Goal: Transaction & Acquisition: Purchase product/service

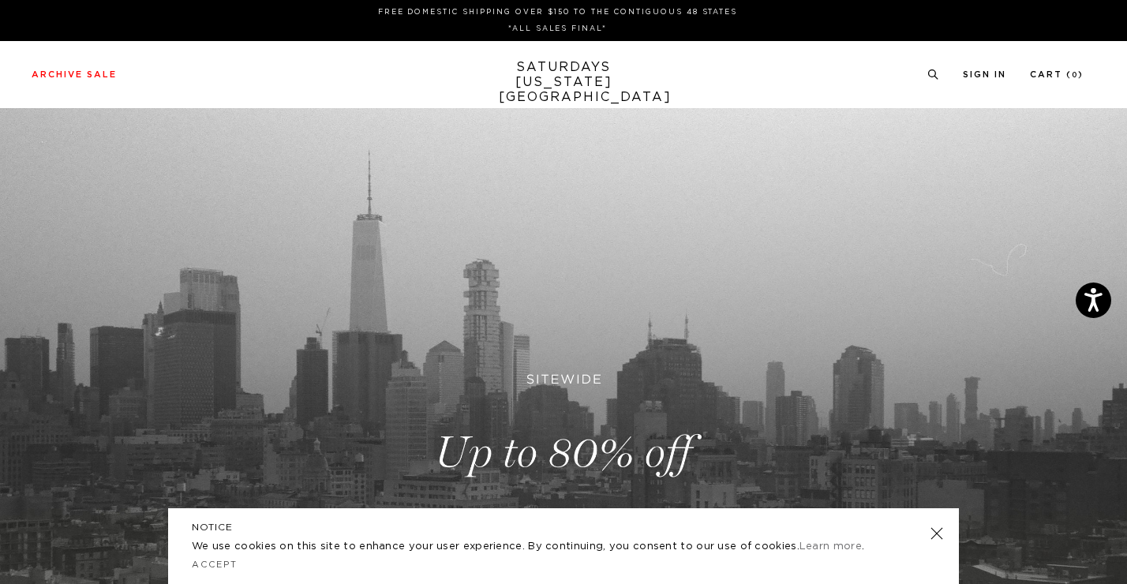
click at [579, 456] on link at bounding box center [563, 453] width 1127 height 690
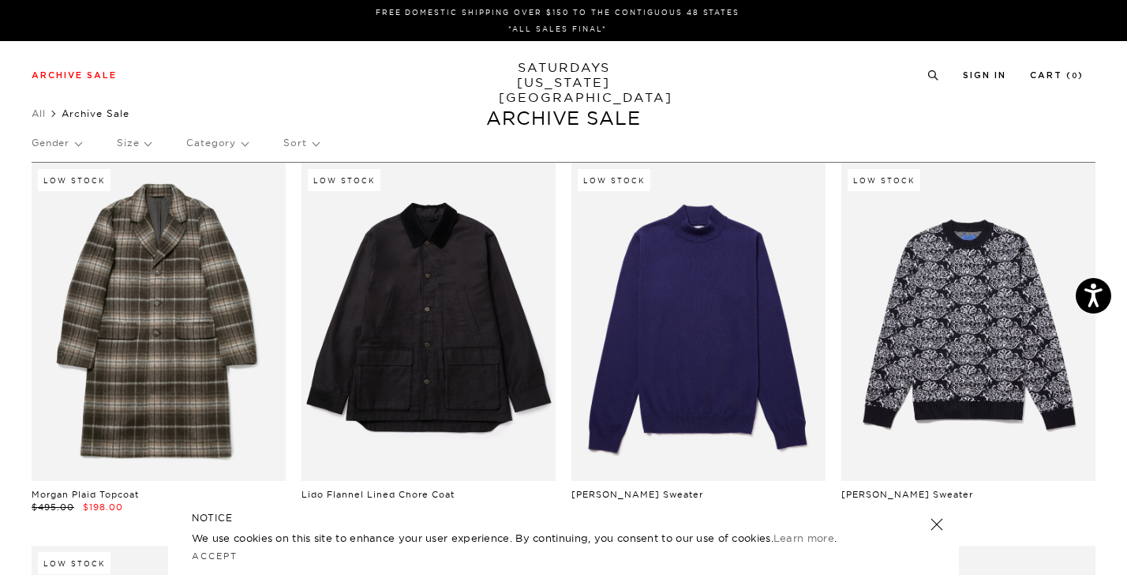
click at [136, 140] on p "Size" at bounding box center [134, 143] width 34 height 36
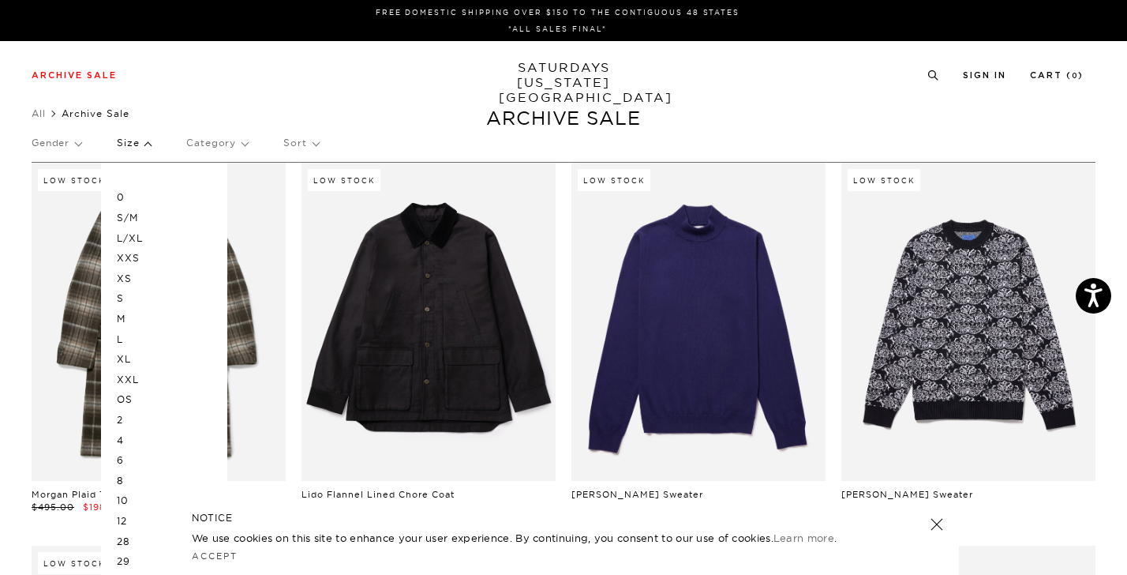
click at [125, 317] on p "M" at bounding box center [164, 319] width 95 height 21
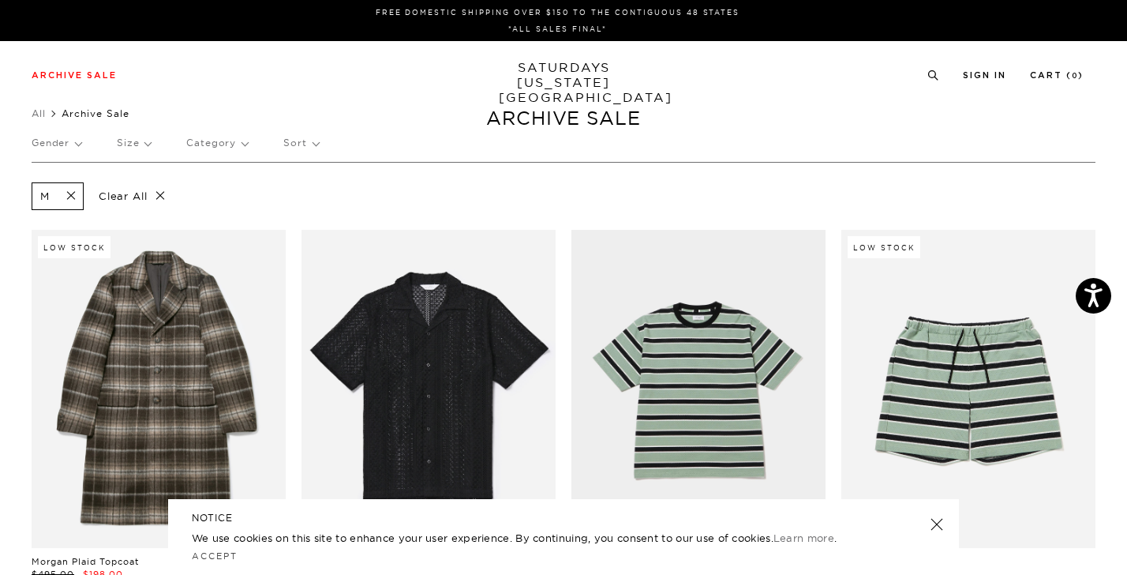
click at [133, 144] on p "Size" at bounding box center [134, 143] width 34 height 36
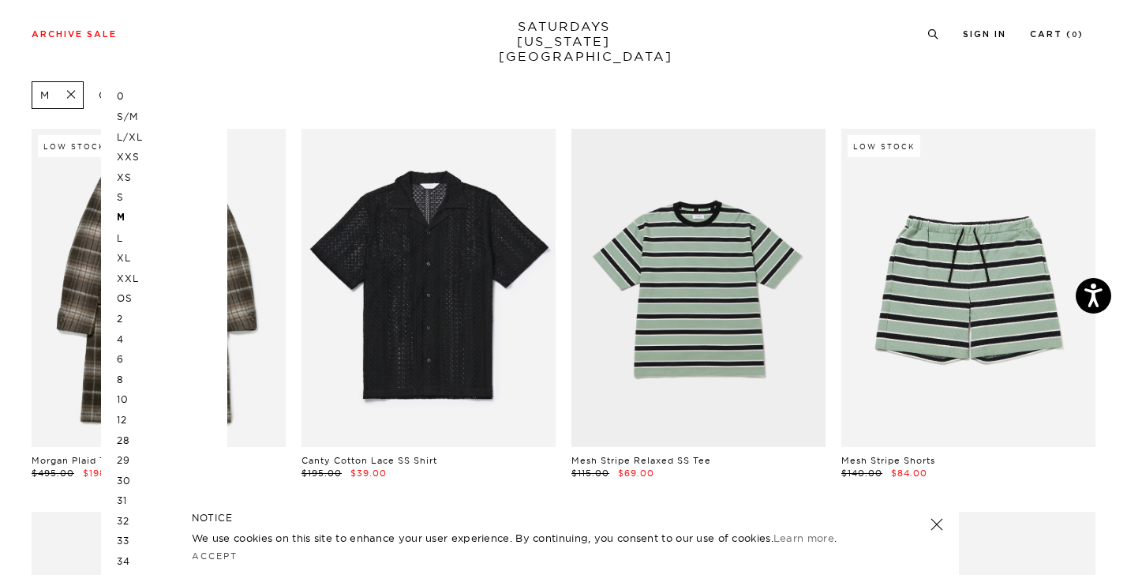
scroll to position [105, 0]
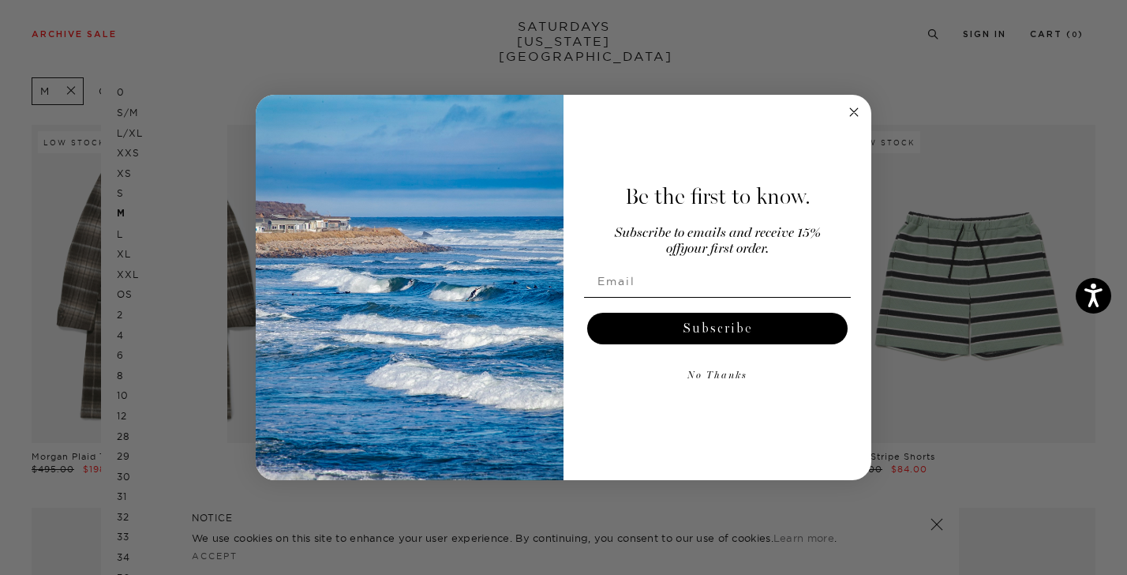
click at [129, 477] on div "Close dialog Be the first to know. Subscribe to emails and receive 15% off your…" at bounding box center [563, 287] width 1127 height 575
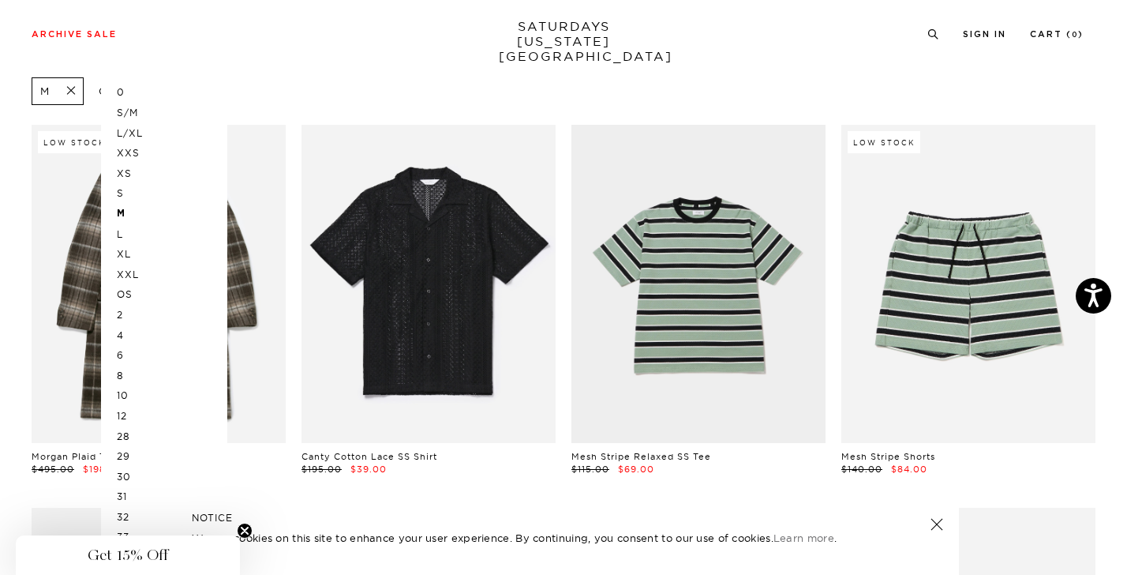
click at [125, 477] on p "30" at bounding box center [164, 476] width 95 height 21
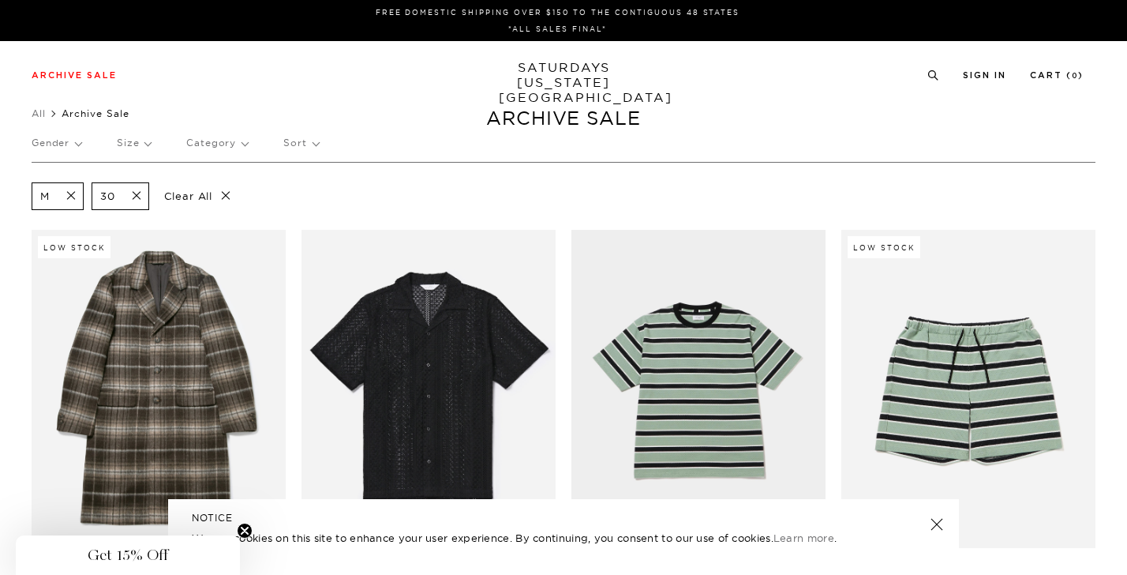
click at [139, 145] on p "Size" at bounding box center [134, 143] width 34 height 36
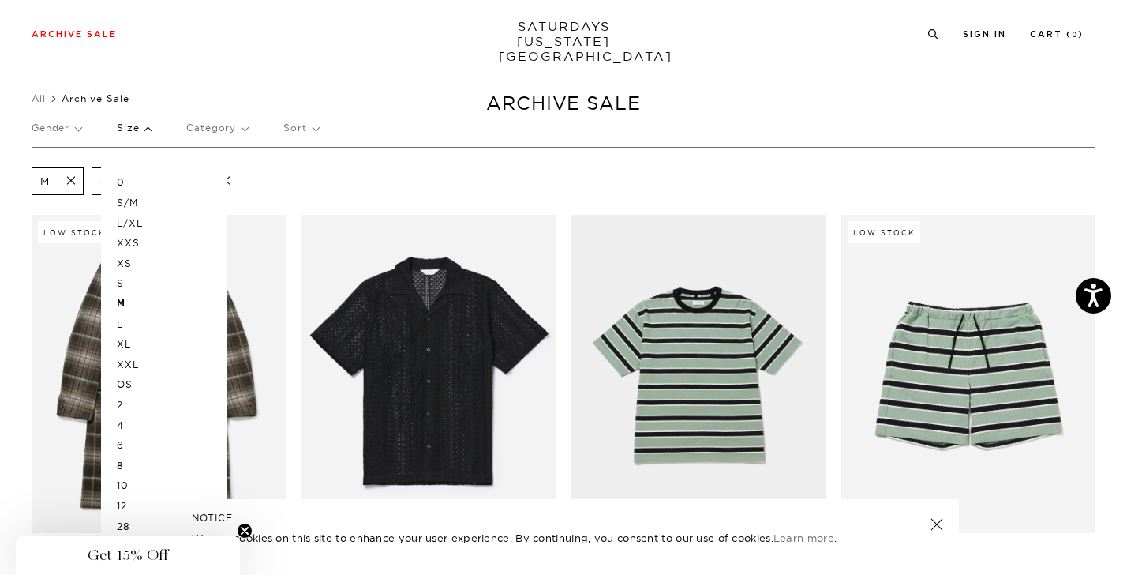
scroll to position [16, 0]
click at [137, 204] on p "S/M" at bounding box center [164, 202] width 95 height 21
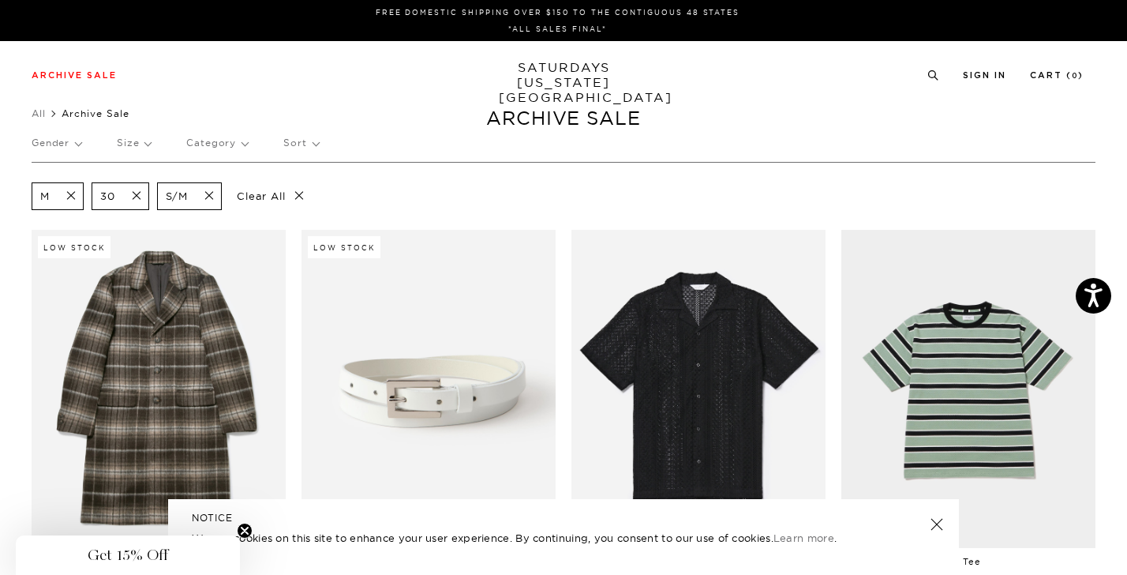
click at [149, 142] on p "Size" at bounding box center [134, 143] width 34 height 36
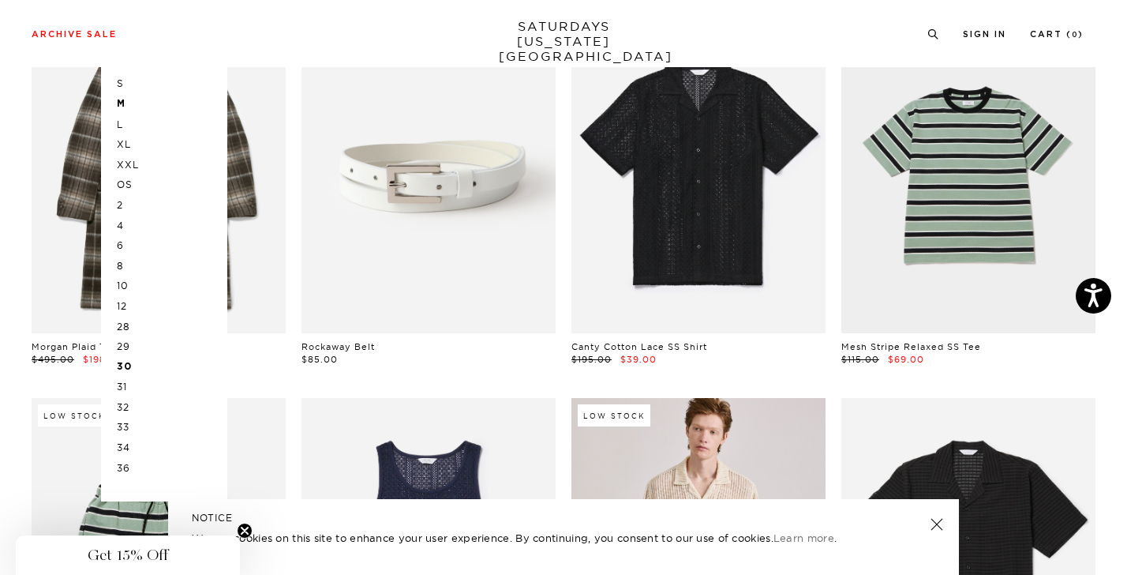
scroll to position [207, 0]
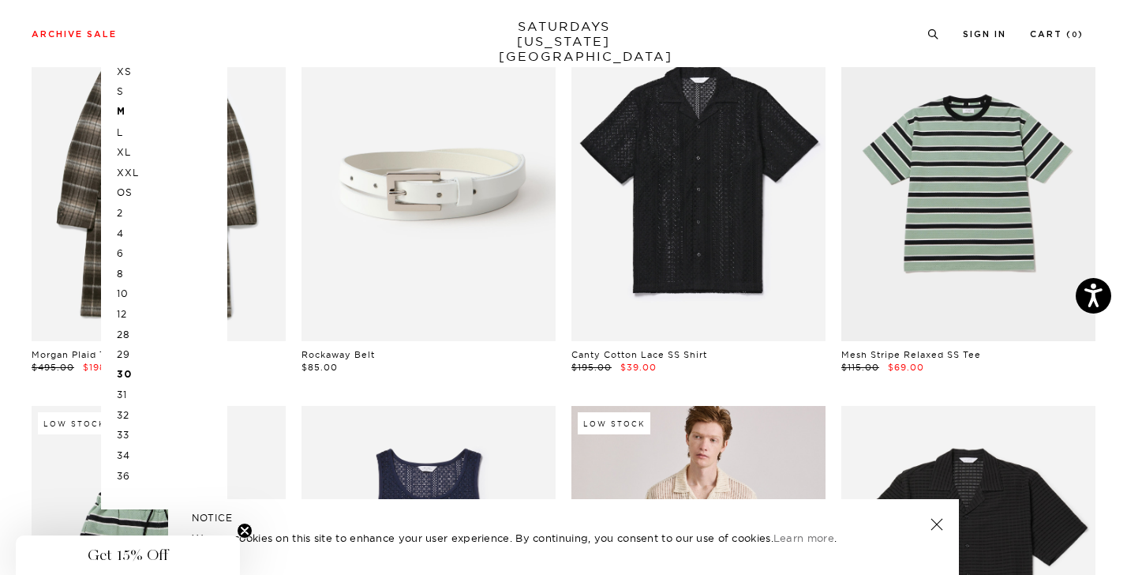
click at [129, 190] on p "OS" at bounding box center [164, 192] width 95 height 21
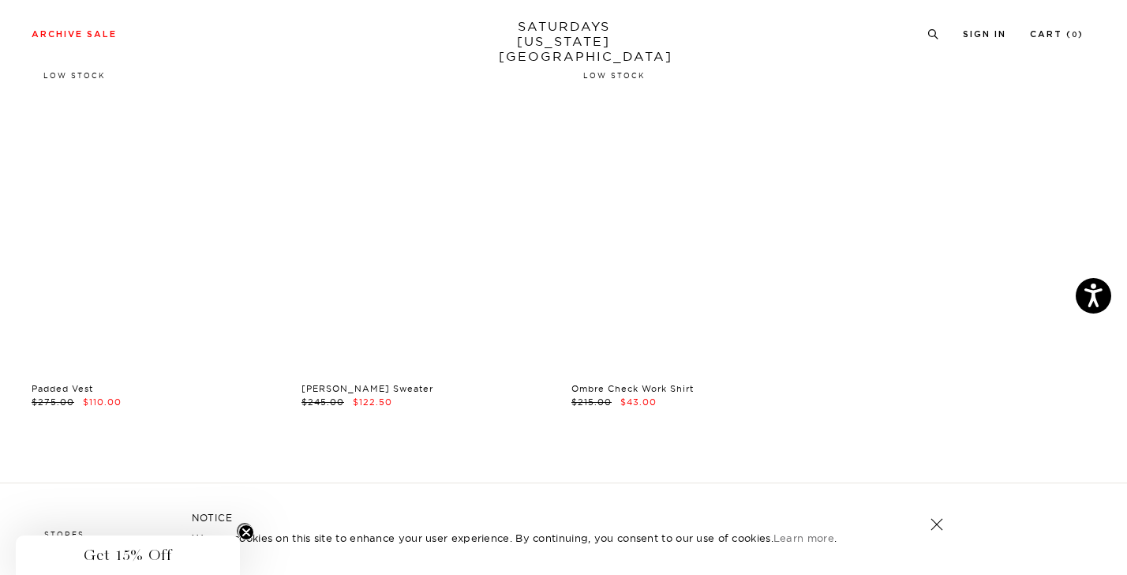
scroll to position [5905, 0]
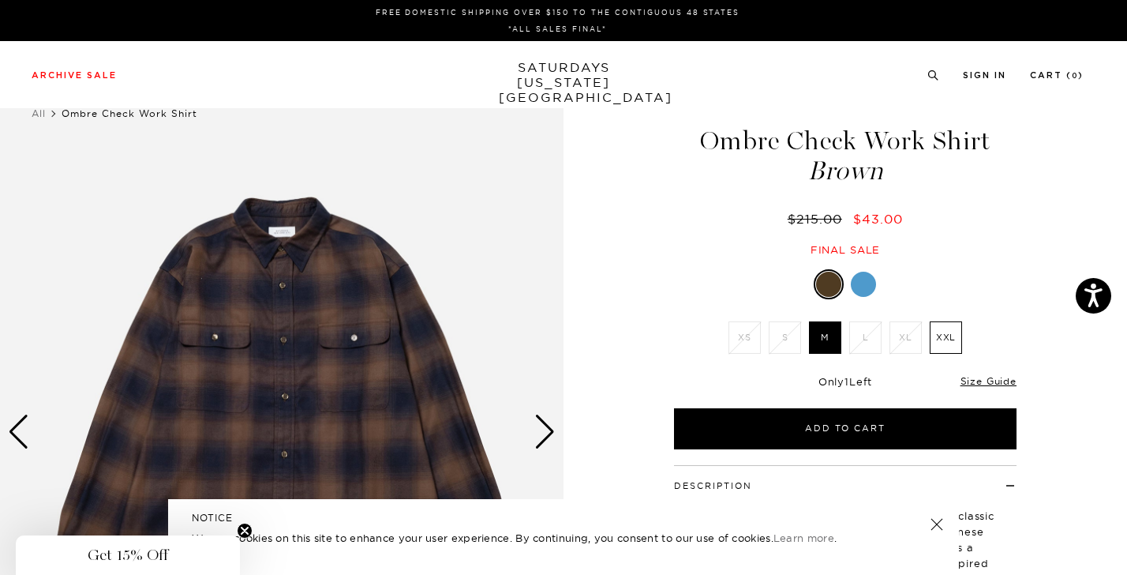
click at [541, 439] on div "Next slide" at bounding box center [544, 431] width 21 height 35
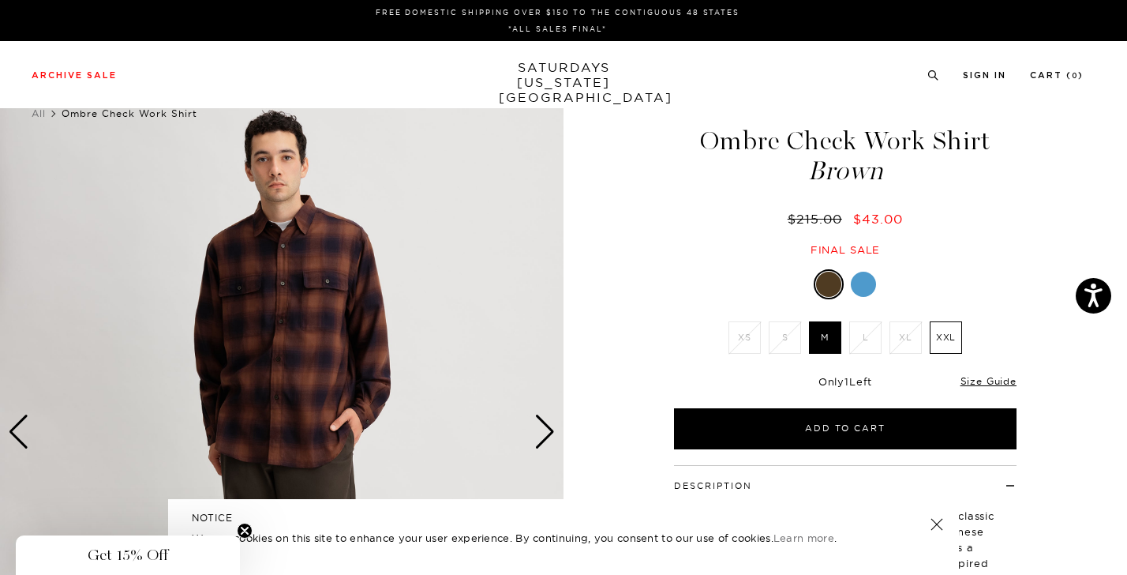
click at [552, 424] on div "Next slide" at bounding box center [544, 431] width 21 height 35
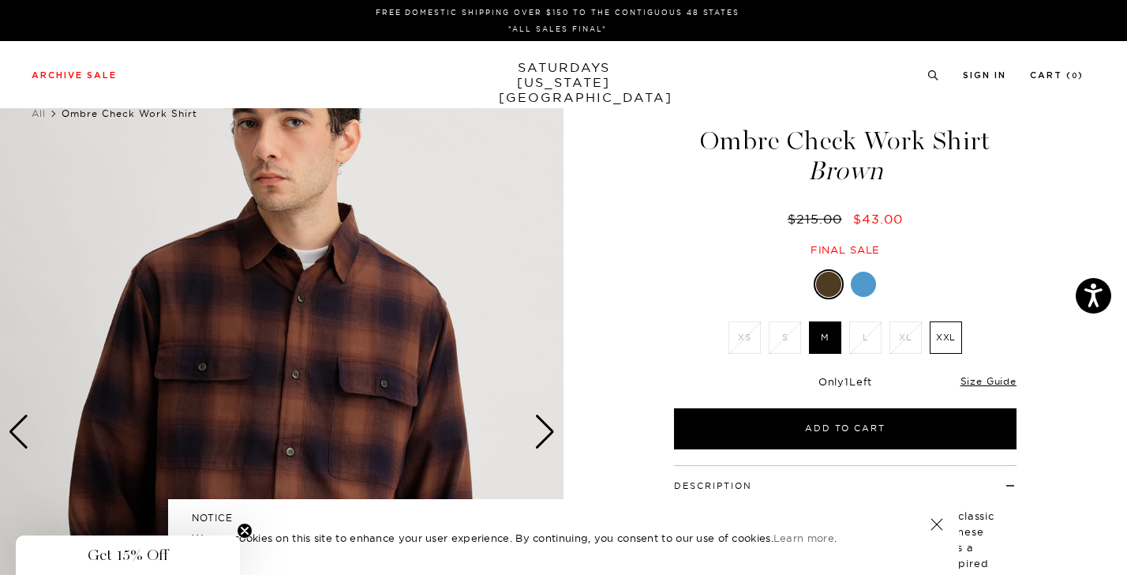
click at [552, 424] on div "Next slide" at bounding box center [544, 431] width 21 height 35
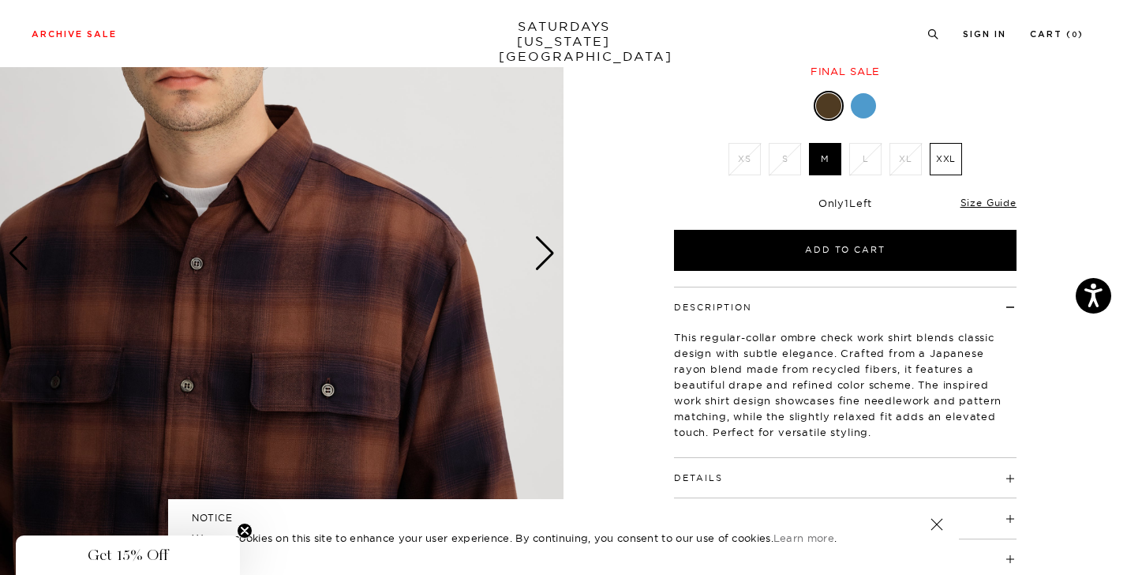
scroll to position [187, 0]
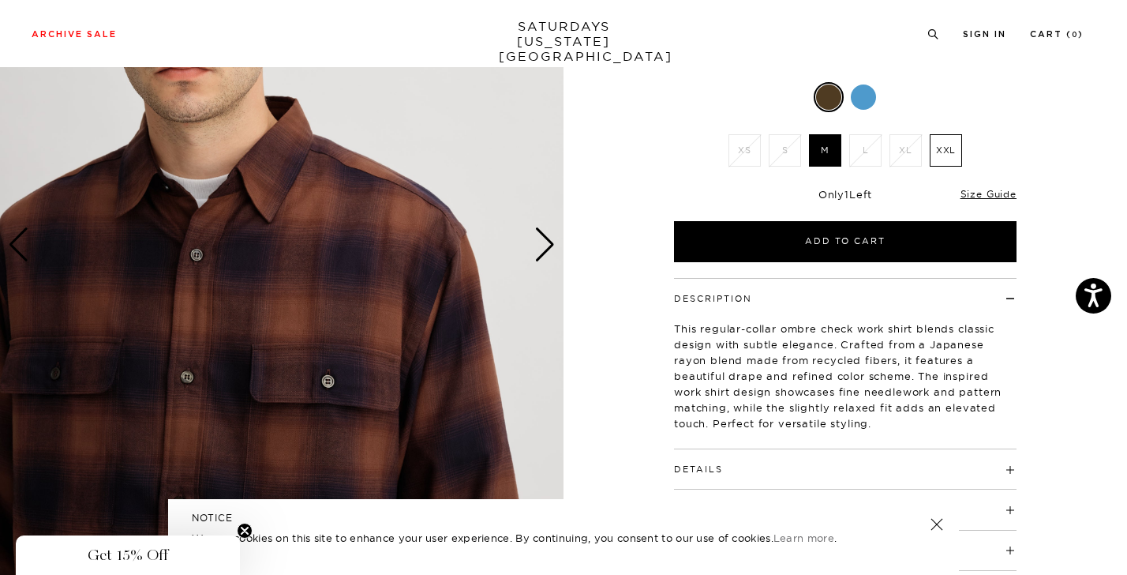
click at [543, 249] on div "Next slide" at bounding box center [544, 244] width 21 height 35
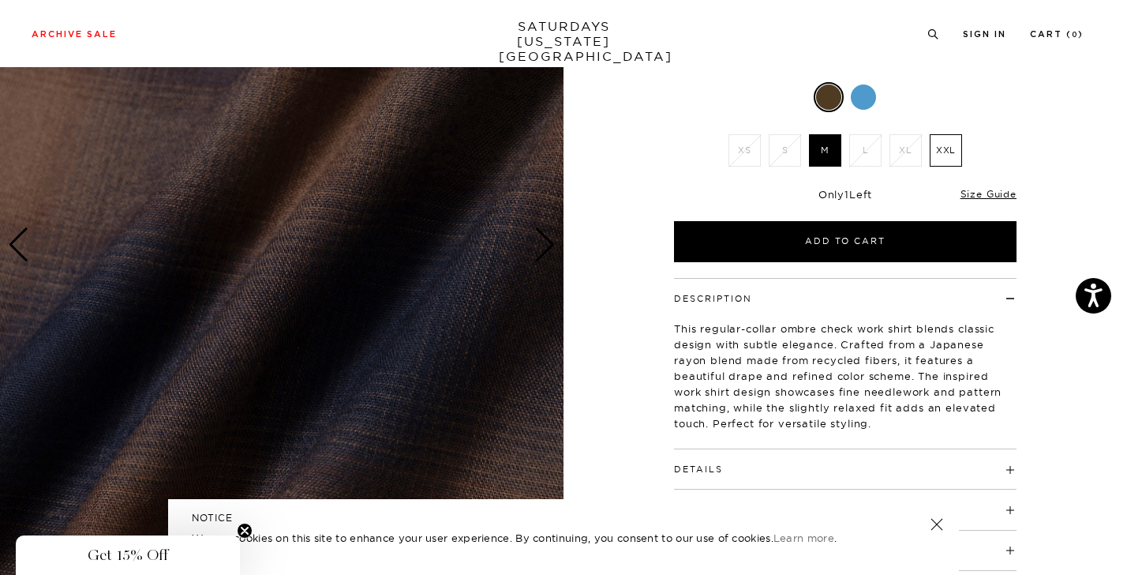
click at [867, 88] on div at bounding box center [863, 96] width 25 height 25
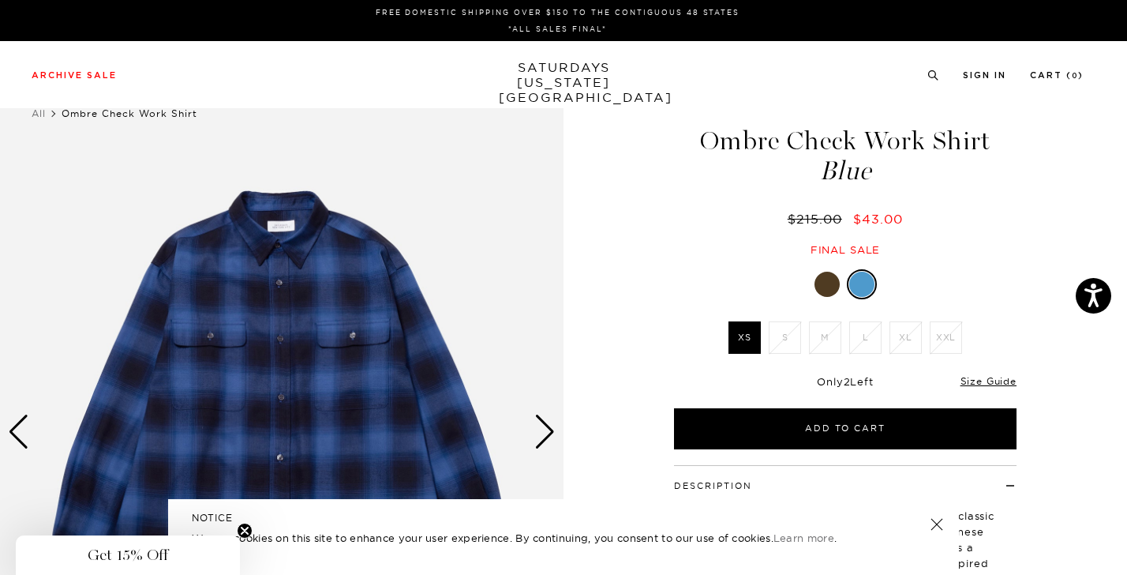
click at [544, 77] on link "SATURDAYS NEW YORK CITY" at bounding box center [564, 82] width 130 height 45
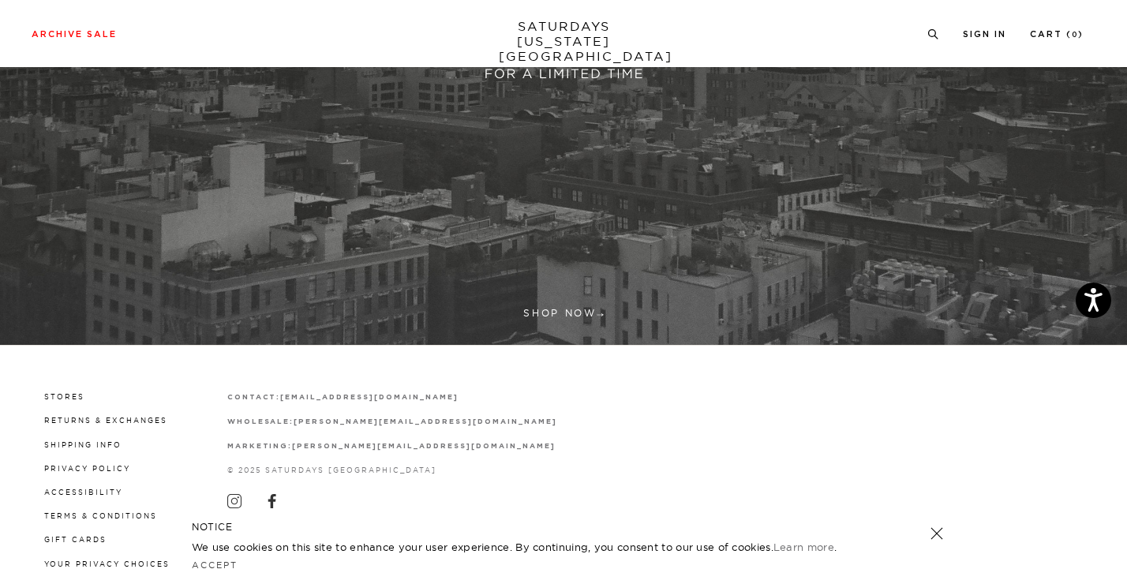
scroll to position [483, 0]
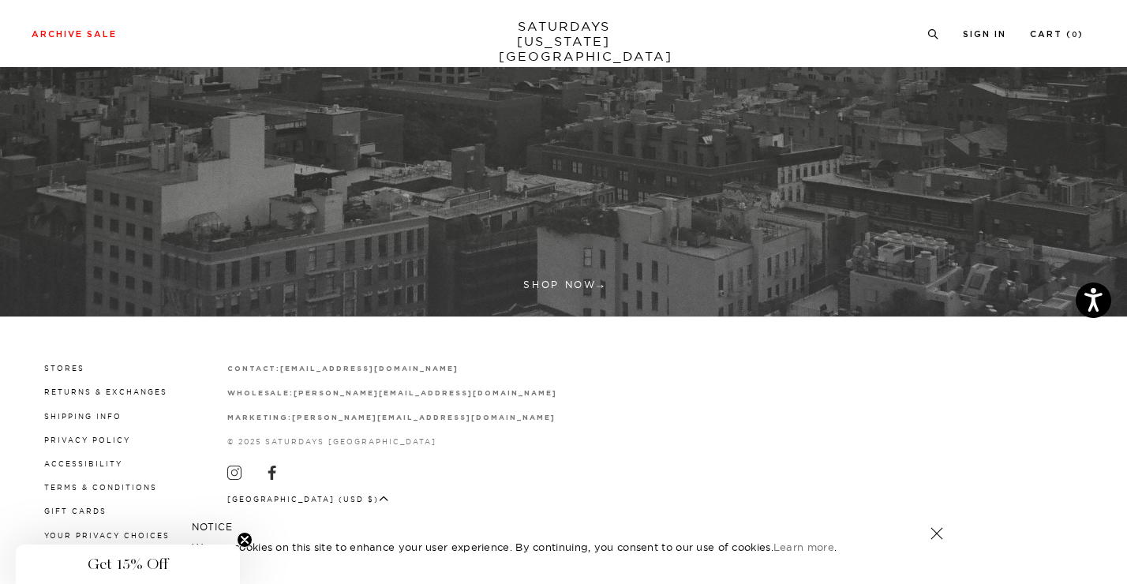
click at [937, 532] on link at bounding box center [937, 533] width 22 height 22
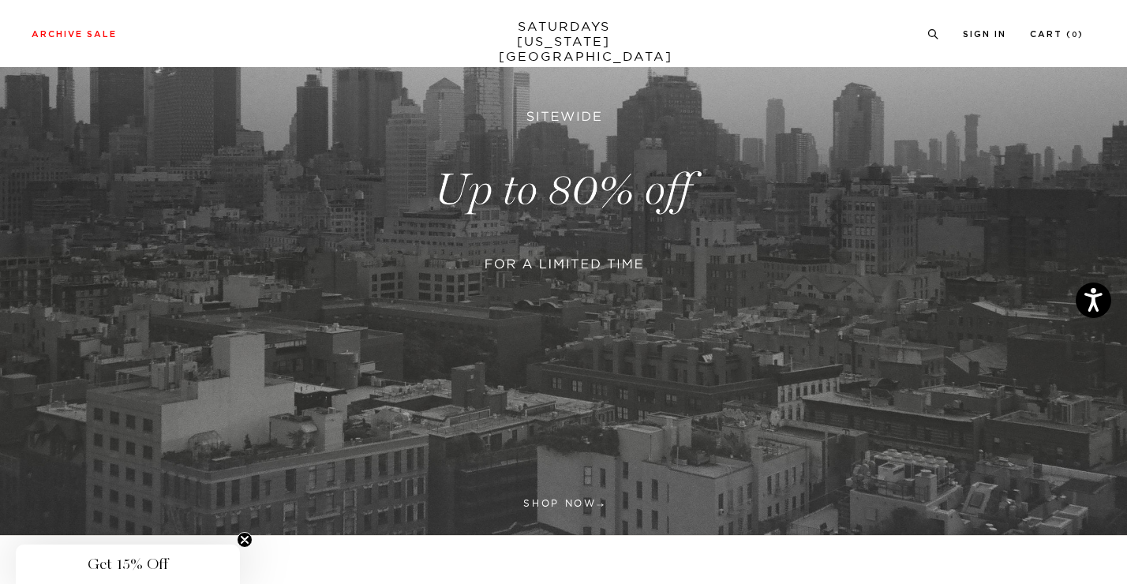
scroll to position [266, 0]
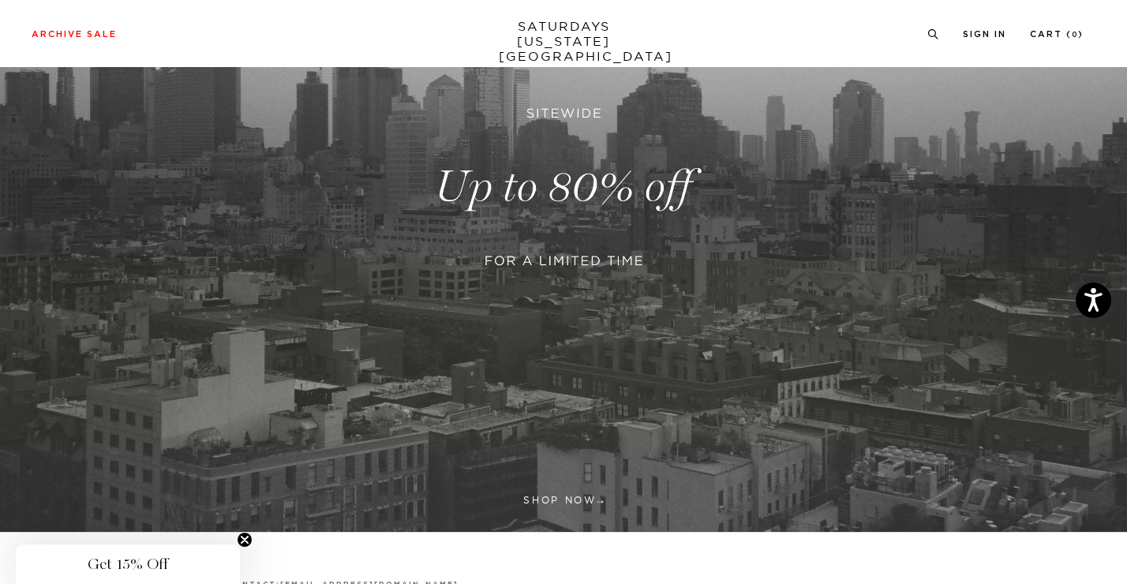
click at [548, 502] on link at bounding box center [563, 187] width 1127 height 690
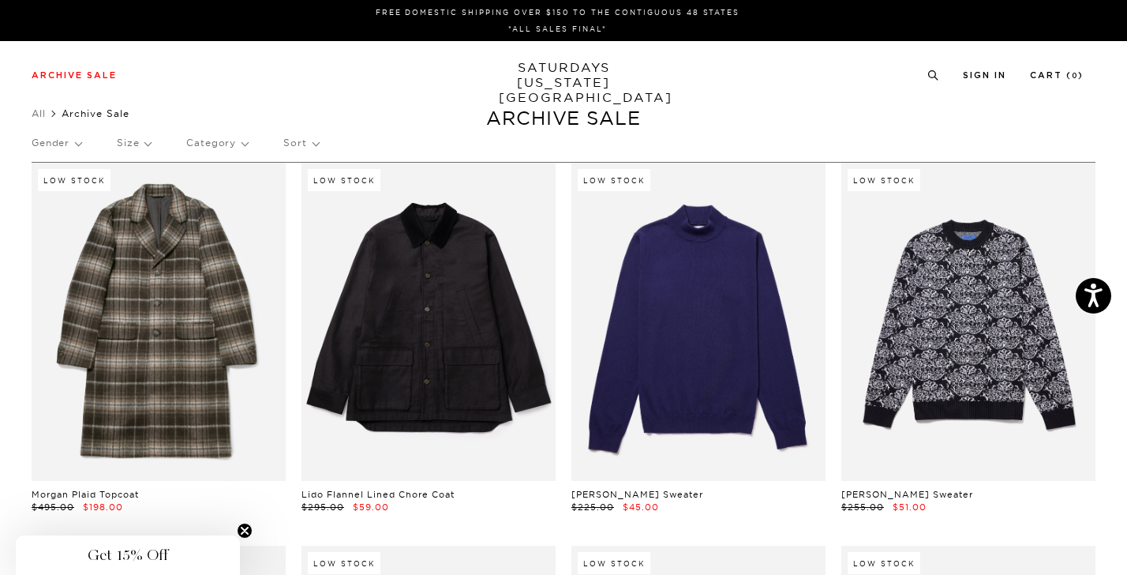
click at [54, 147] on p "Gender" at bounding box center [57, 143] width 50 height 36
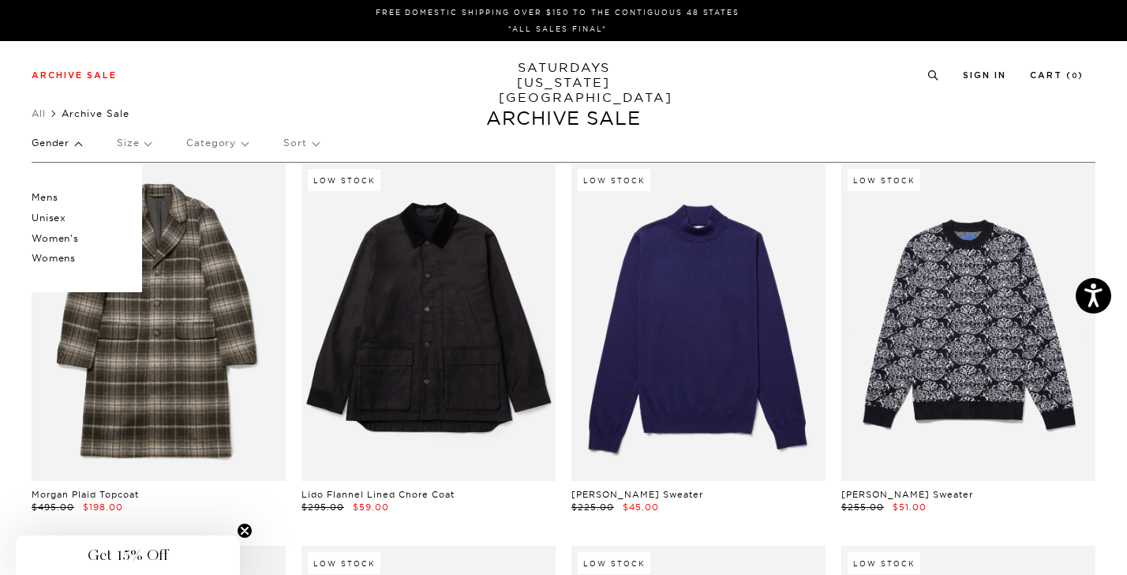
click at [51, 196] on p "Mens" at bounding box center [79, 197] width 95 height 21
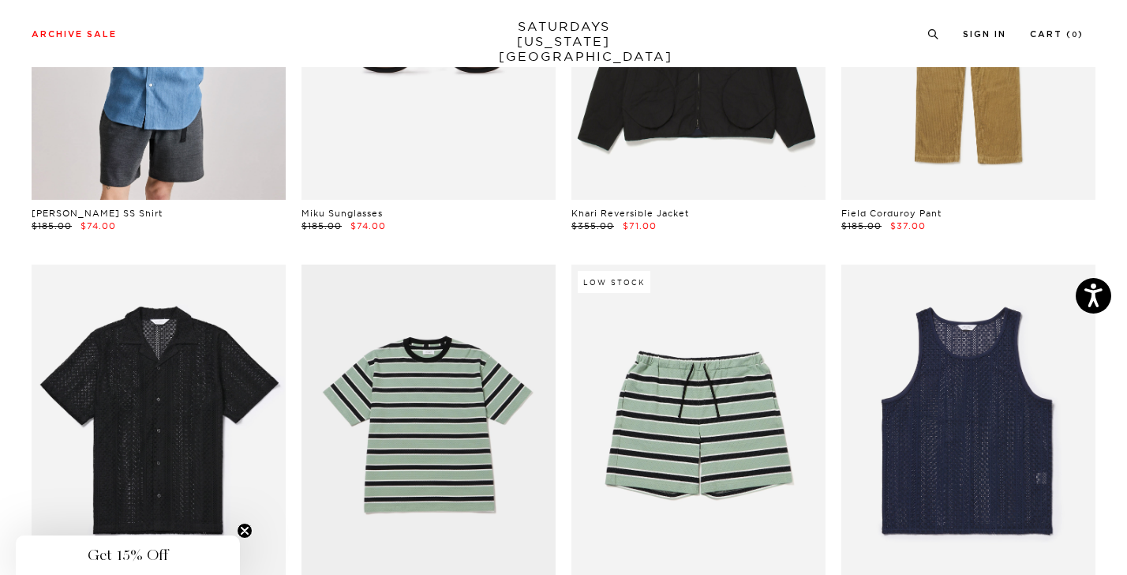
scroll to position [1161, 0]
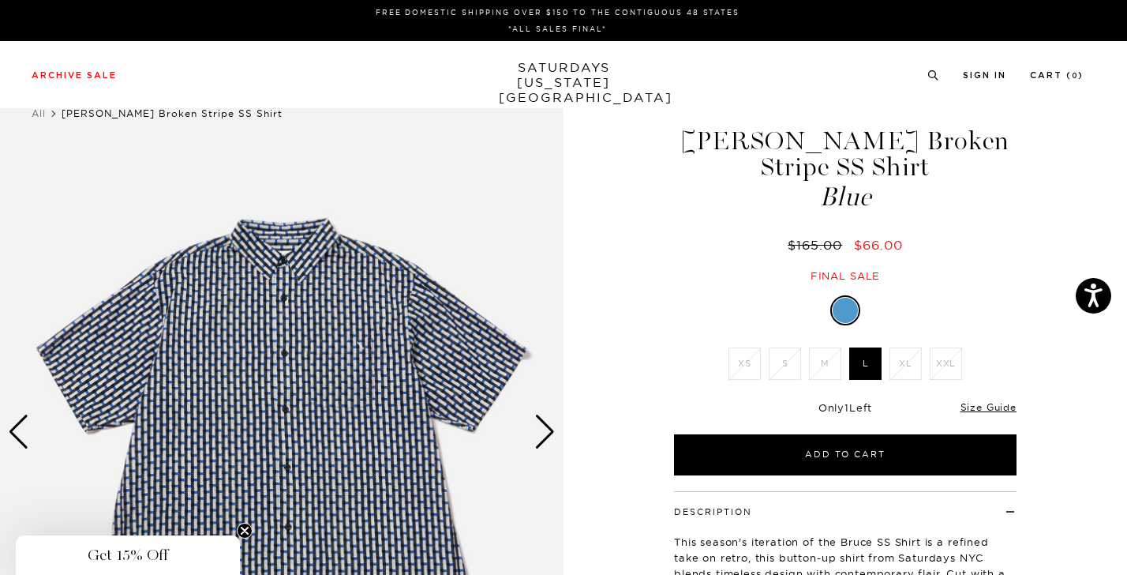
click at [289, 336] on img at bounding box center [281, 432] width 563 height 705
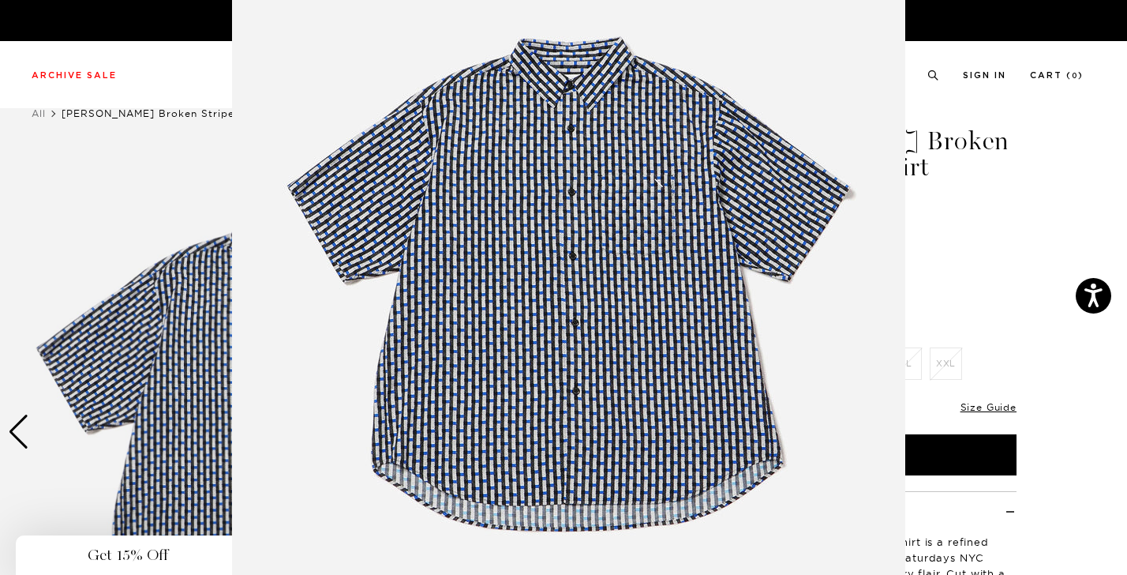
scroll to position [120, 0]
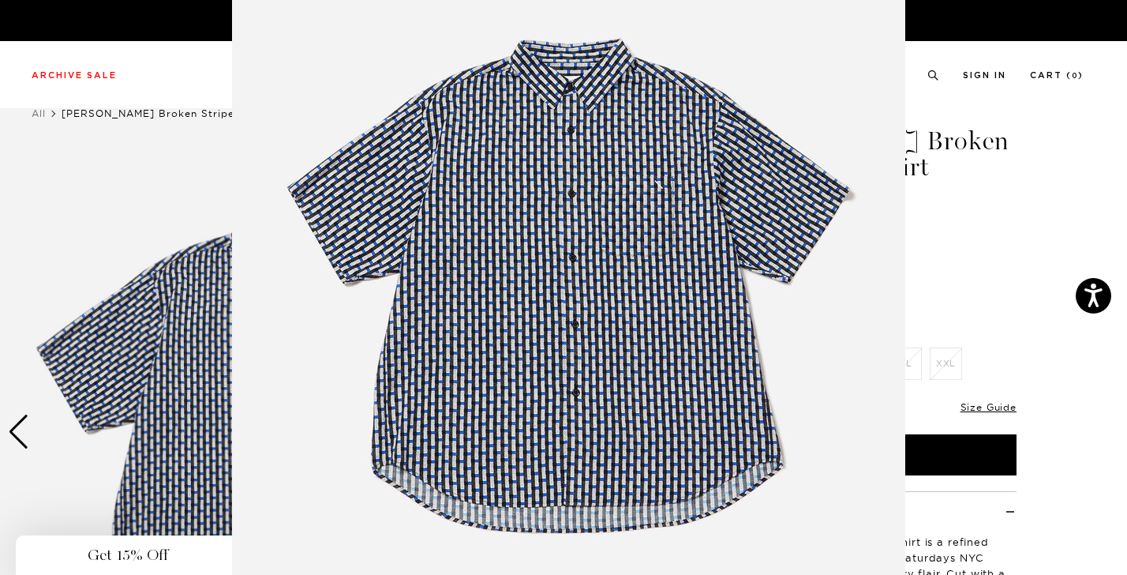
click at [562, 305] on img at bounding box center [568, 284] width 673 height 808
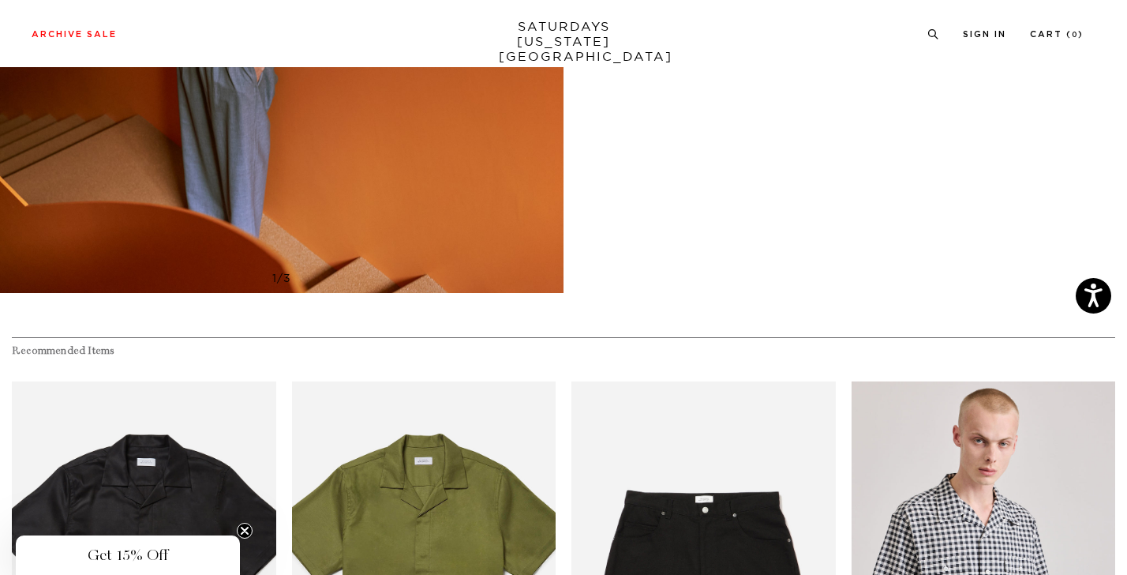
scroll to position [990, 0]
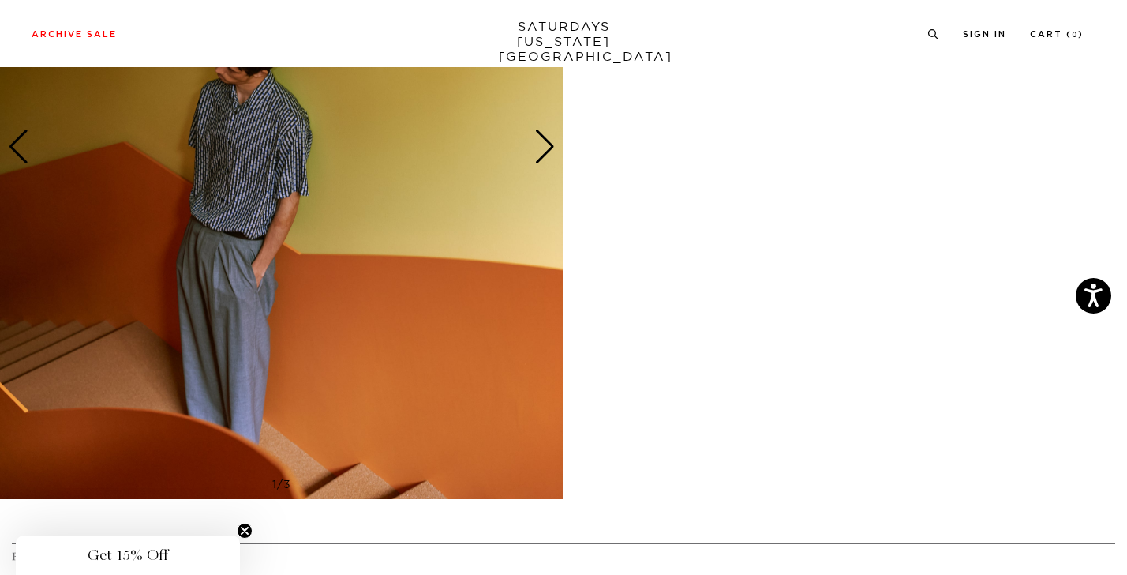
click at [548, 146] on div "Next slide" at bounding box center [544, 146] width 21 height 35
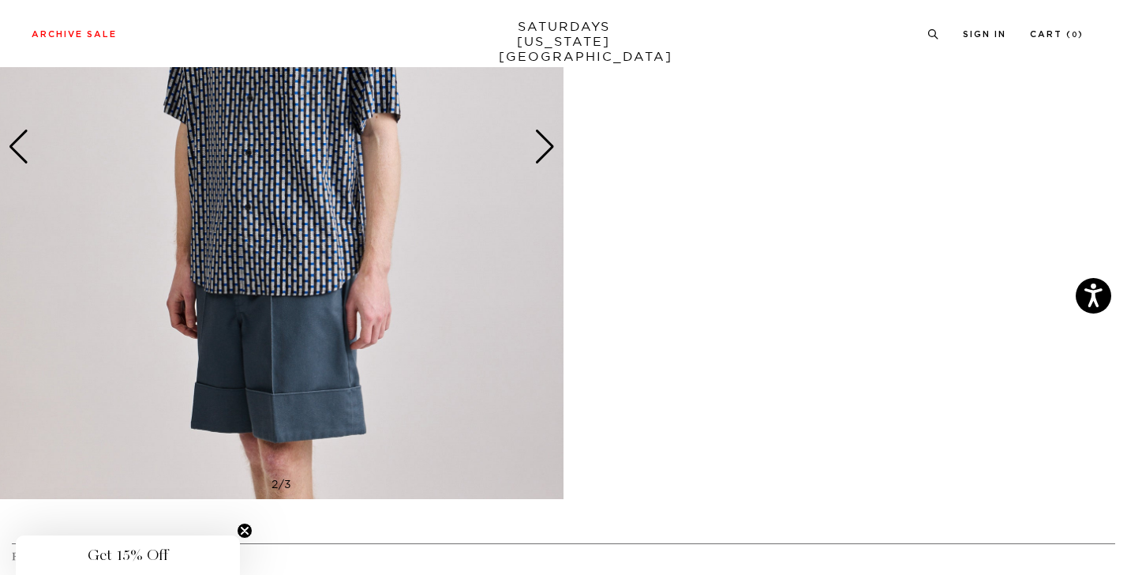
click at [548, 146] on div "Next slide" at bounding box center [544, 146] width 21 height 35
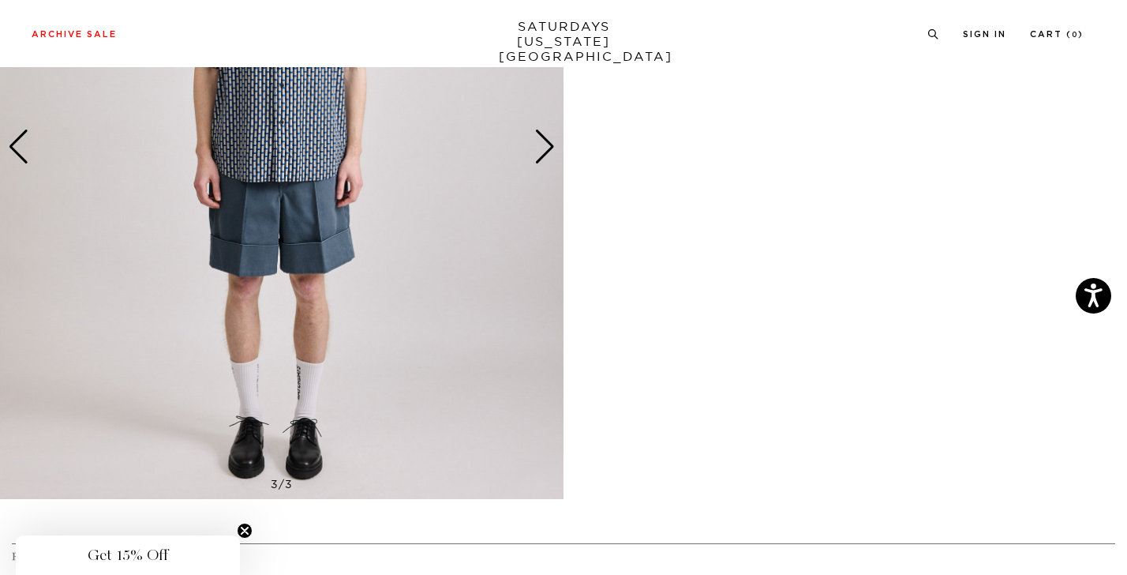
click at [548, 146] on div "Next slide" at bounding box center [544, 146] width 21 height 35
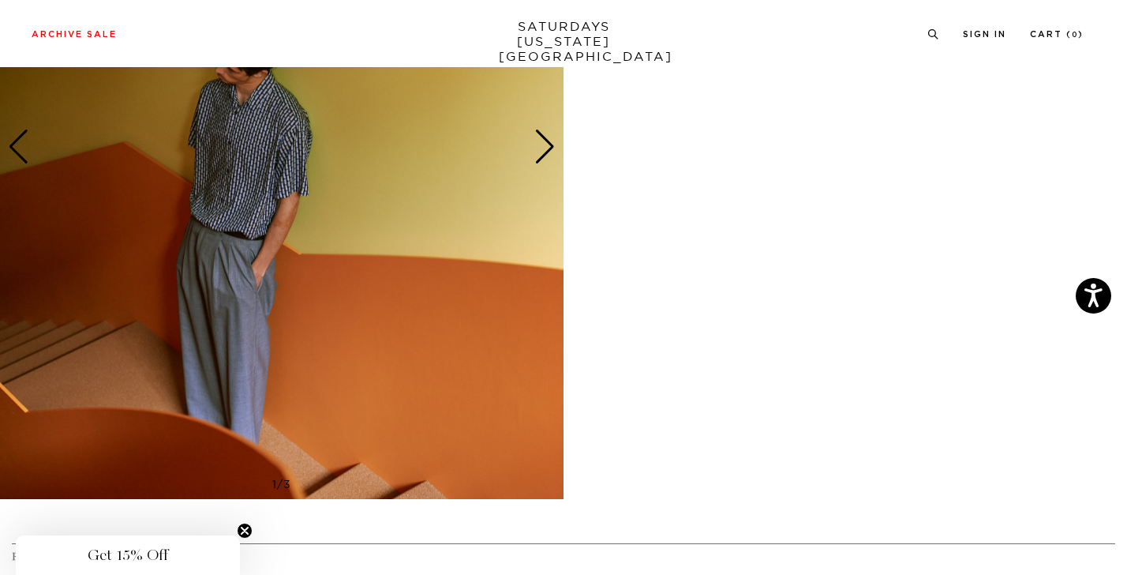
click at [548, 146] on div "Next slide" at bounding box center [544, 146] width 21 height 35
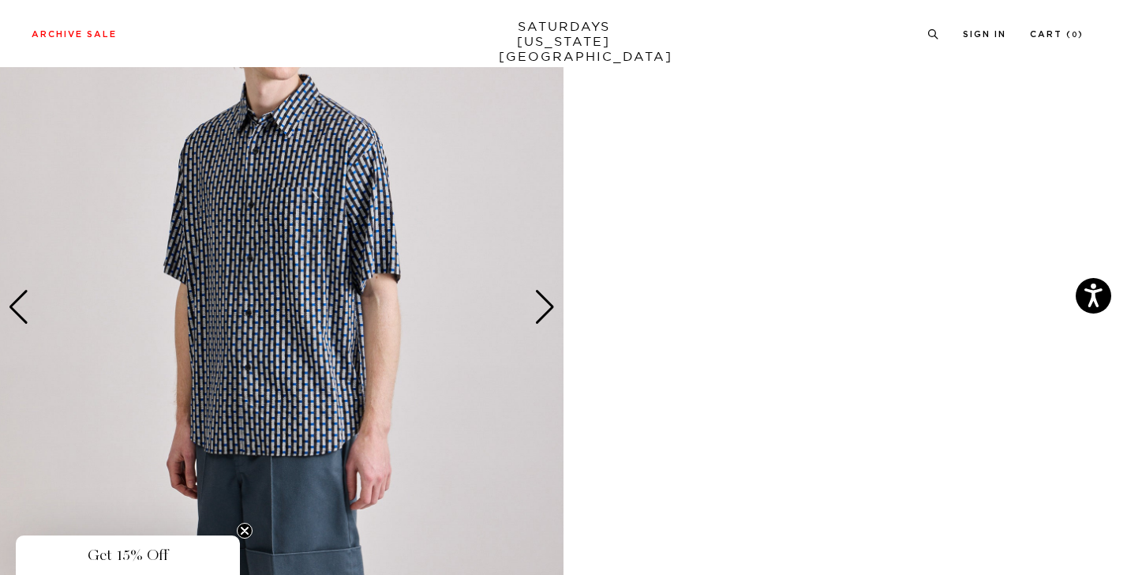
scroll to position [790, 0]
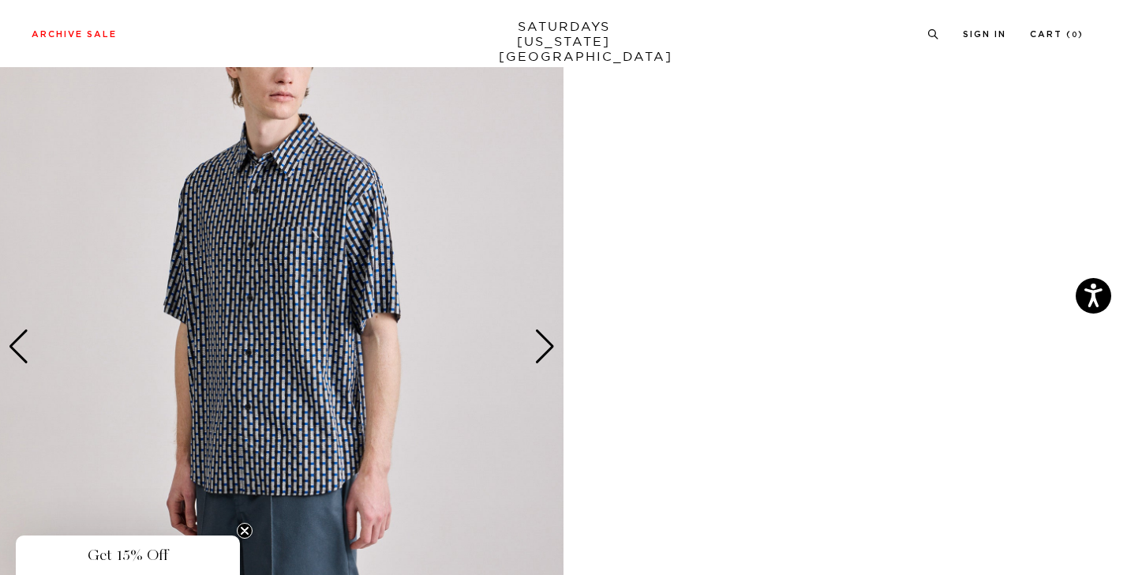
click at [300, 256] on img at bounding box center [281, 346] width 563 height 705
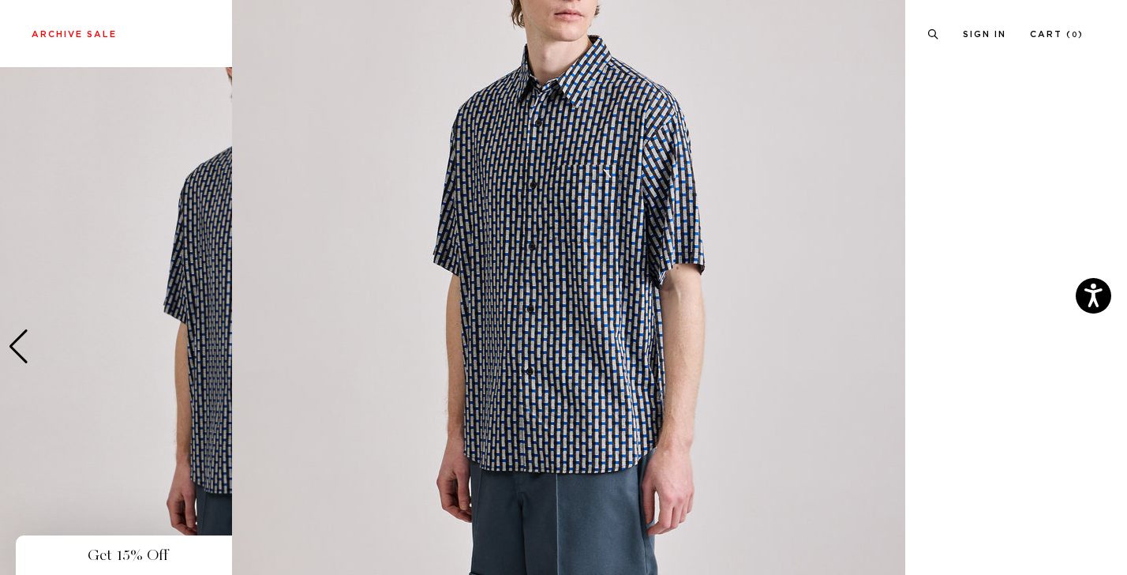
scroll to position [0, 0]
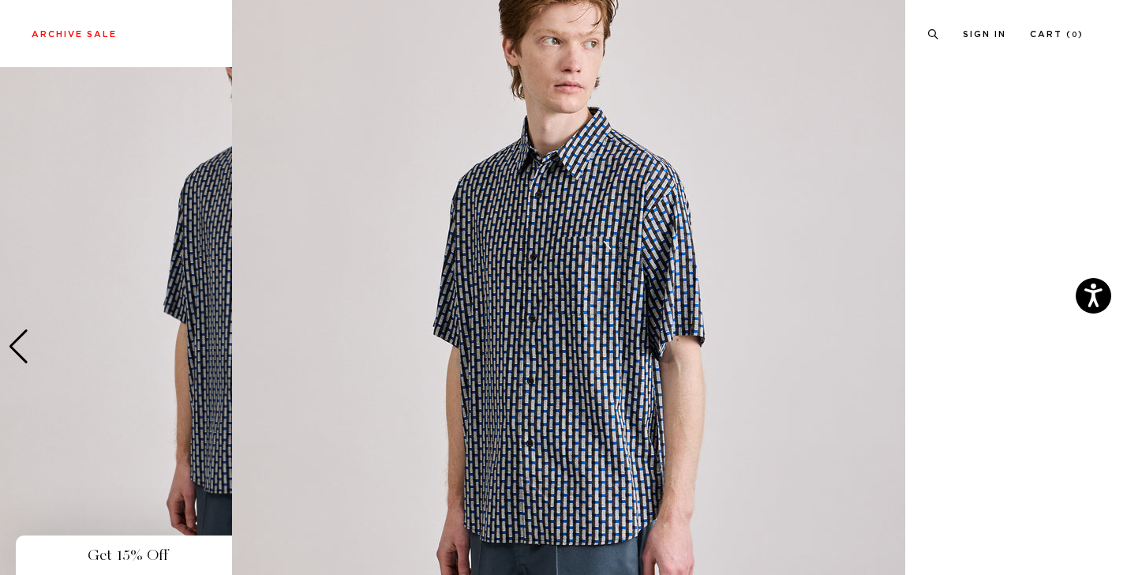
click at [559, 259] on img at bounding box center [568, 374] width 673 height 808
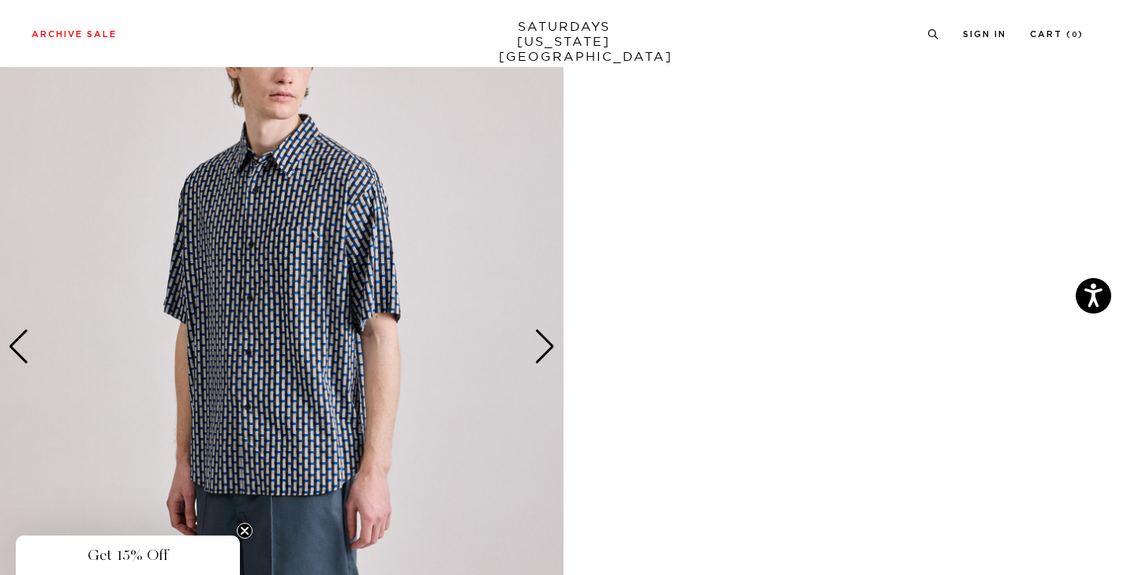
click at [341, 275] on img at bounding box center [281, 346] width 563 height 705
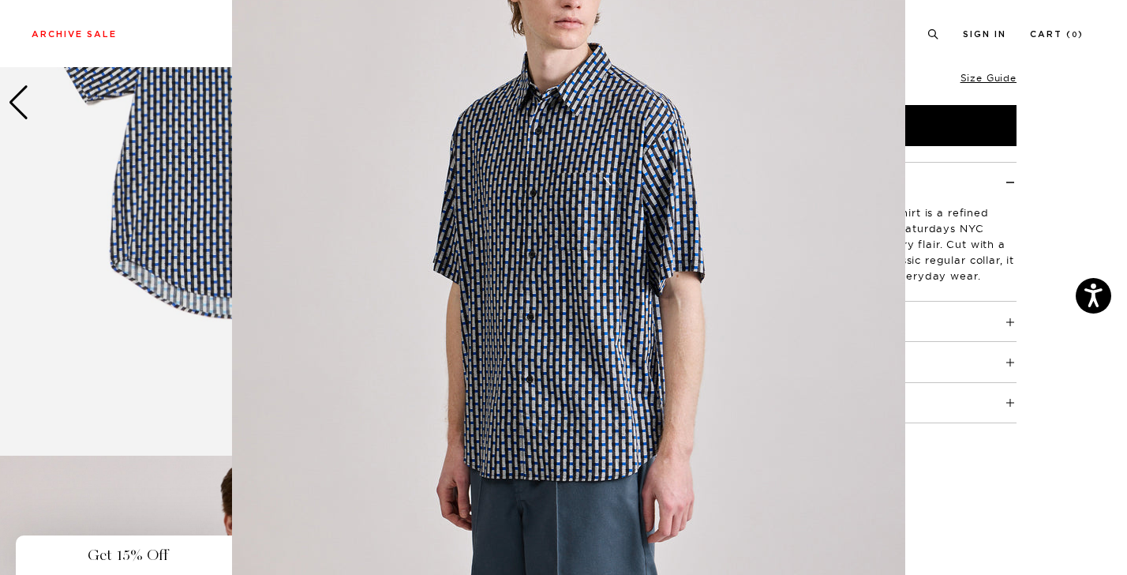
scroll to position [92, 0]
click at [522, 225] on img at bounding box center [568, 312] width 673 height 808
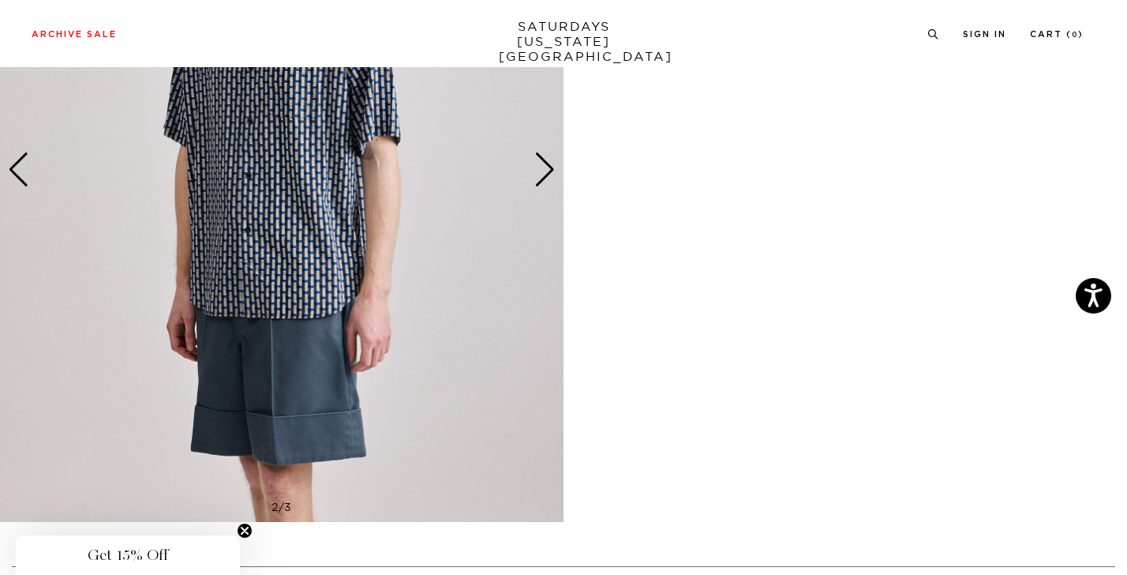
scroll to position [687, 0]
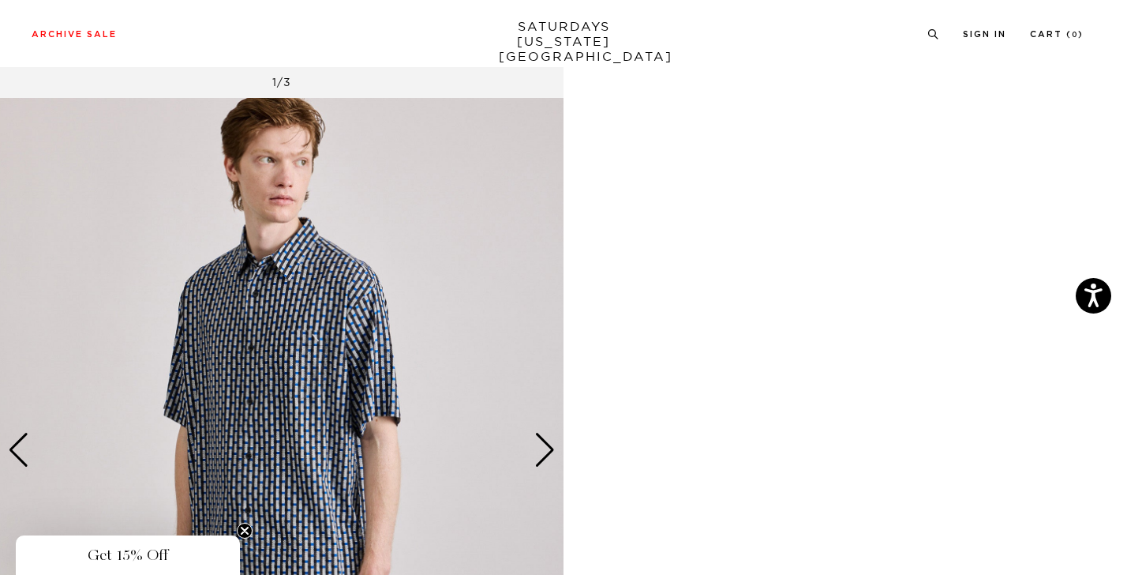
click at [545, 449] on div "Next slide" at bounding box center [544, 449] width 21 height 35
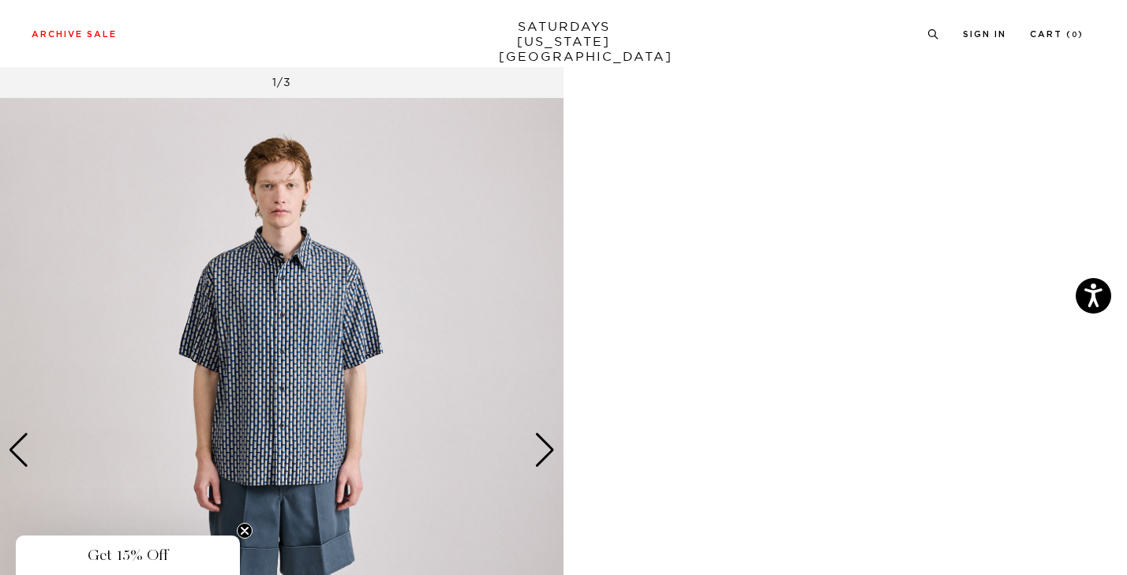
click at [545, 449] on div "Next slide" at bounding box center [544, 449] width 21 height 35
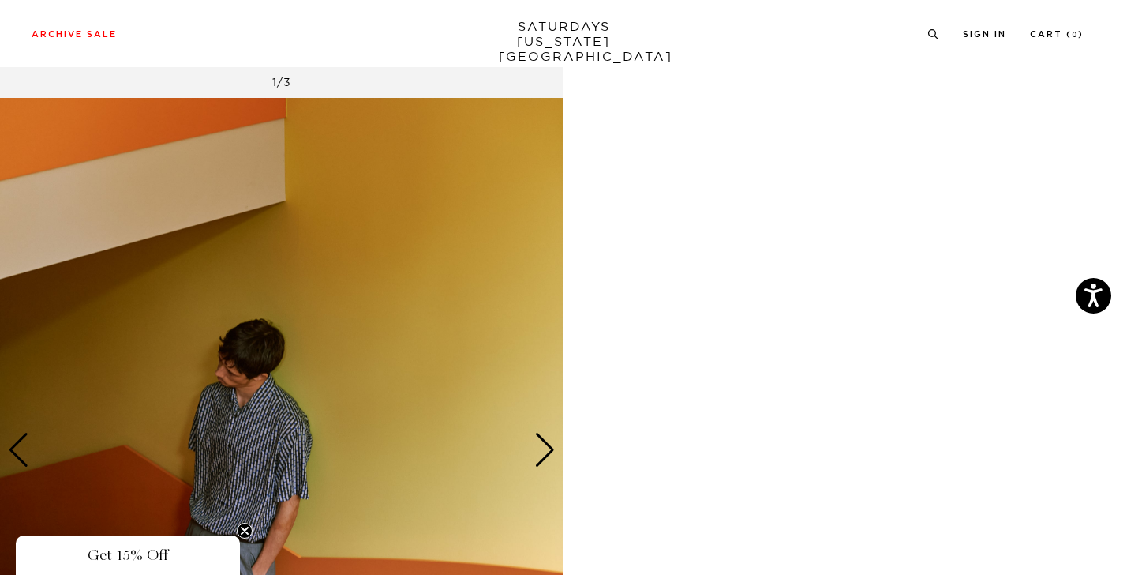
click at [545, 449] on div "Next slide" at bounding box center [544, 449] width 21 height 35
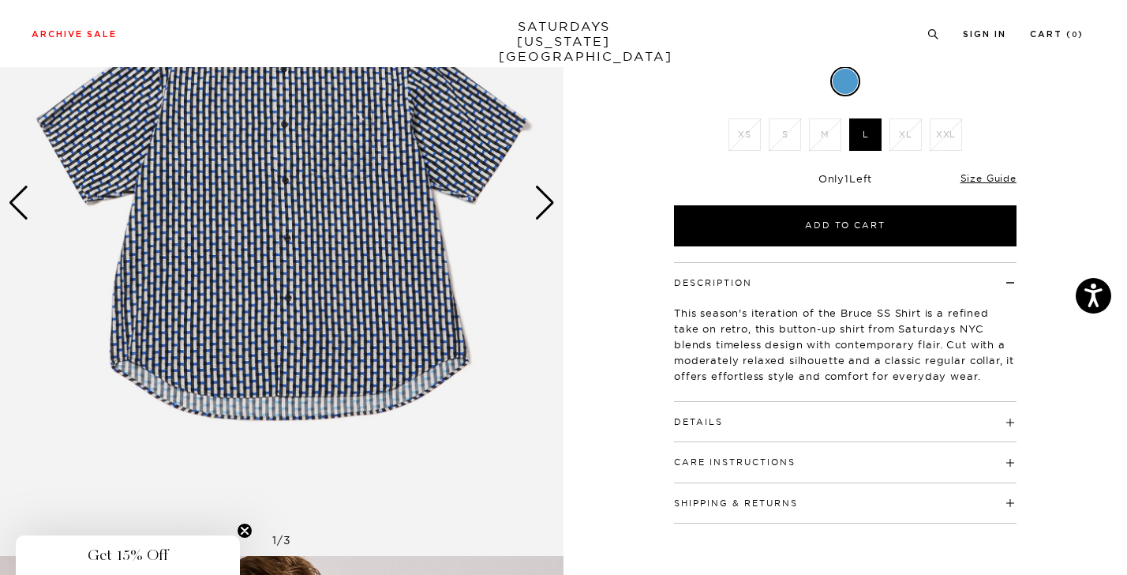
scroll to position [372, 0]
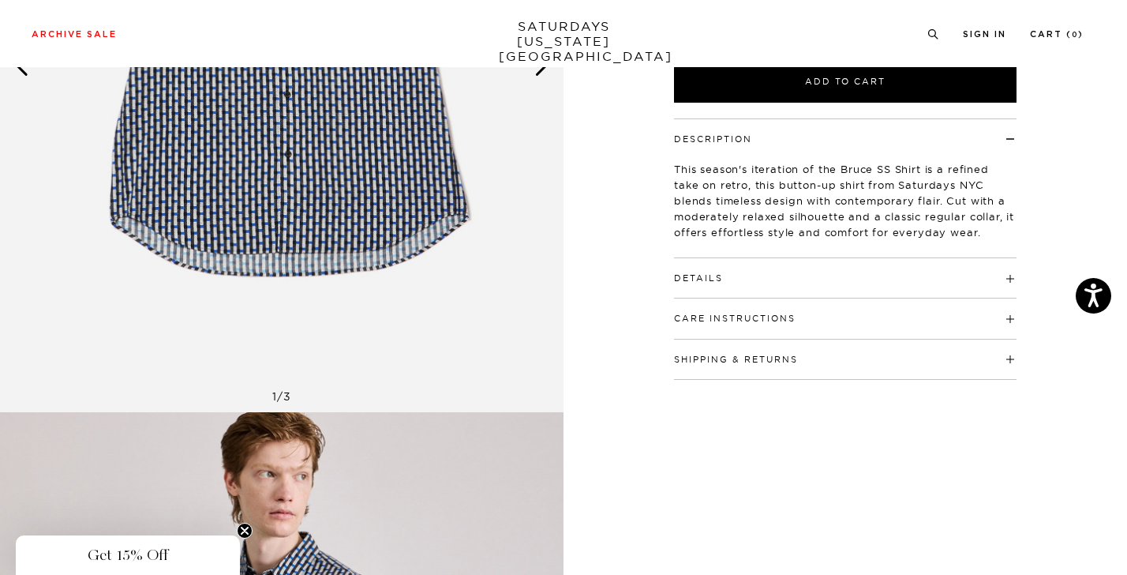
click at [793, 258] on h4 "Details" at bounding box center [845, 271] width 343 height 26
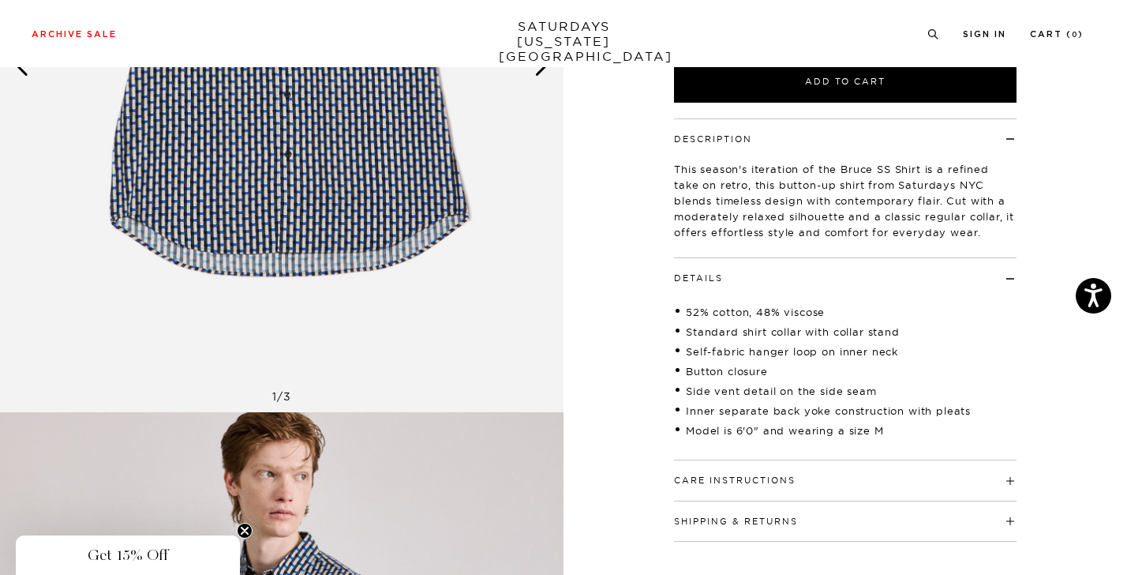
scroll to position [0, 0]
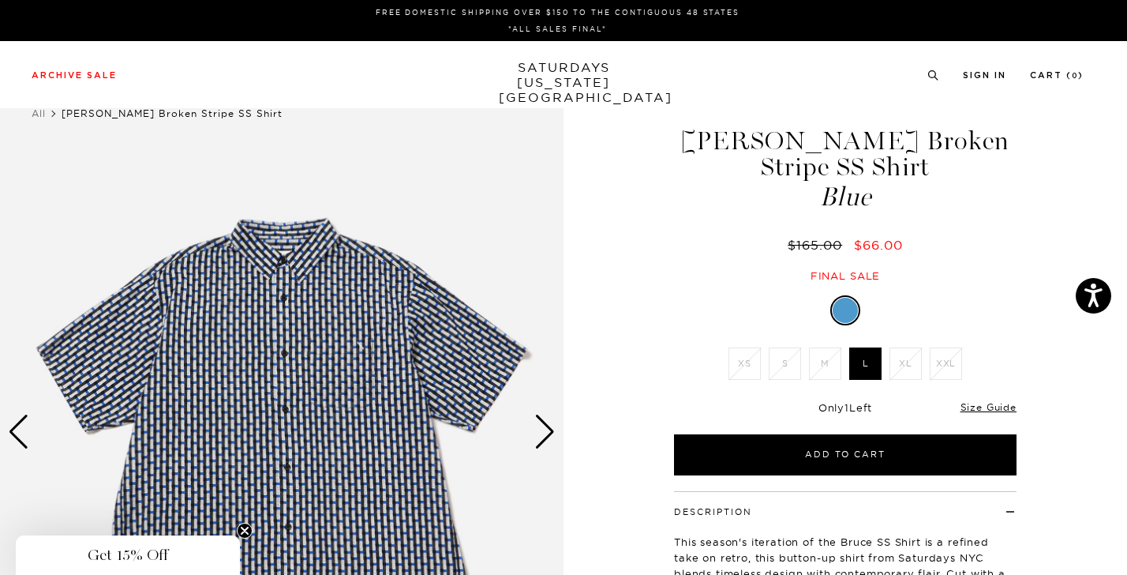
click at [546, 429] on div "Next slide" at bounding box center [544, 431] width 21 height 35
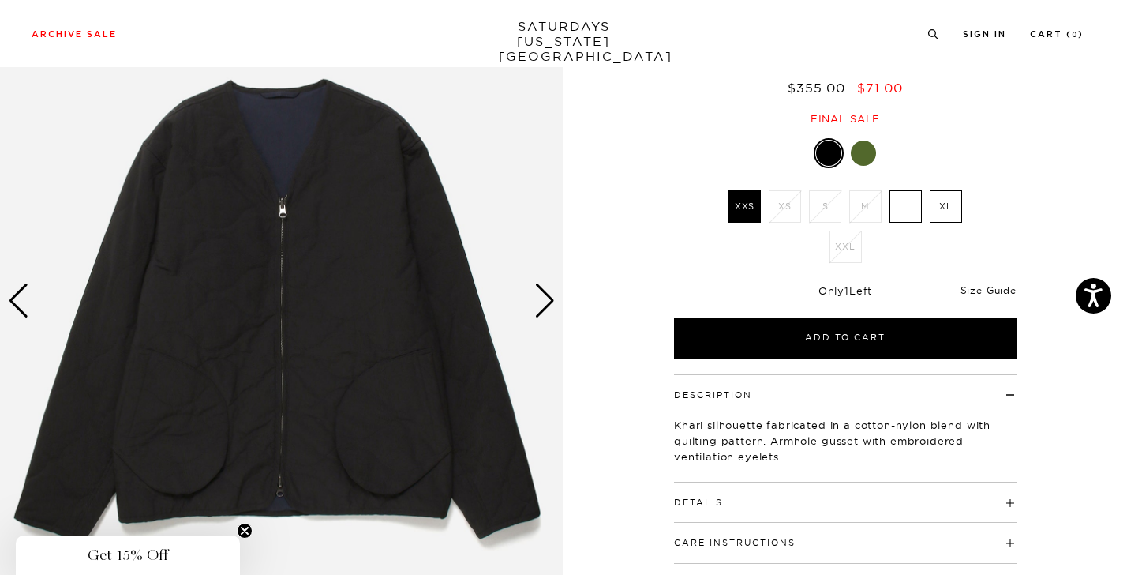
scroll to position [158, 0]
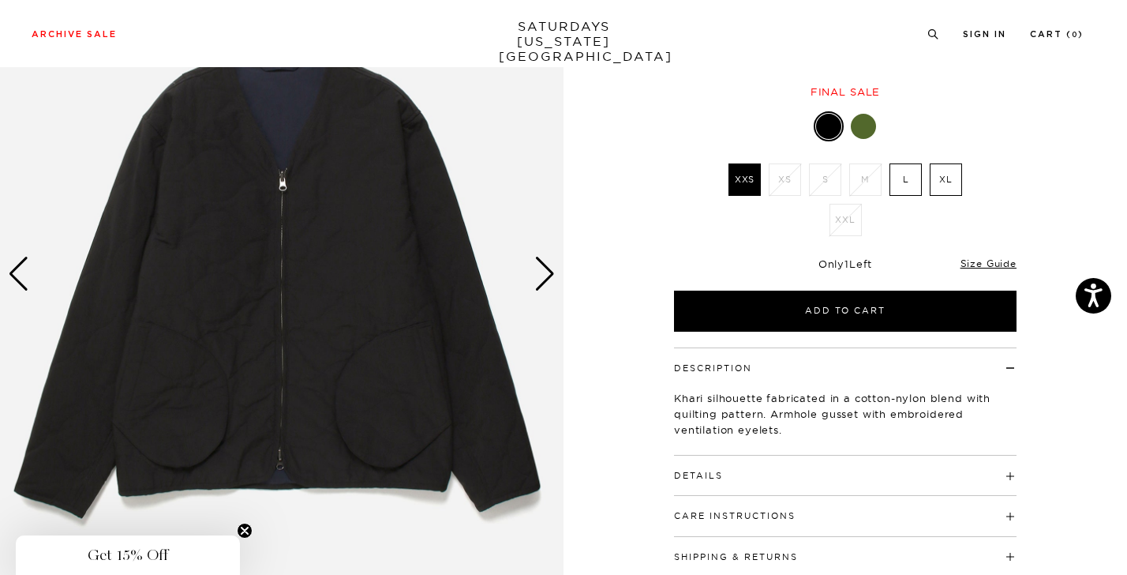
click at [863, 130] on div at bounding box center [863, 126] width 25 height 25
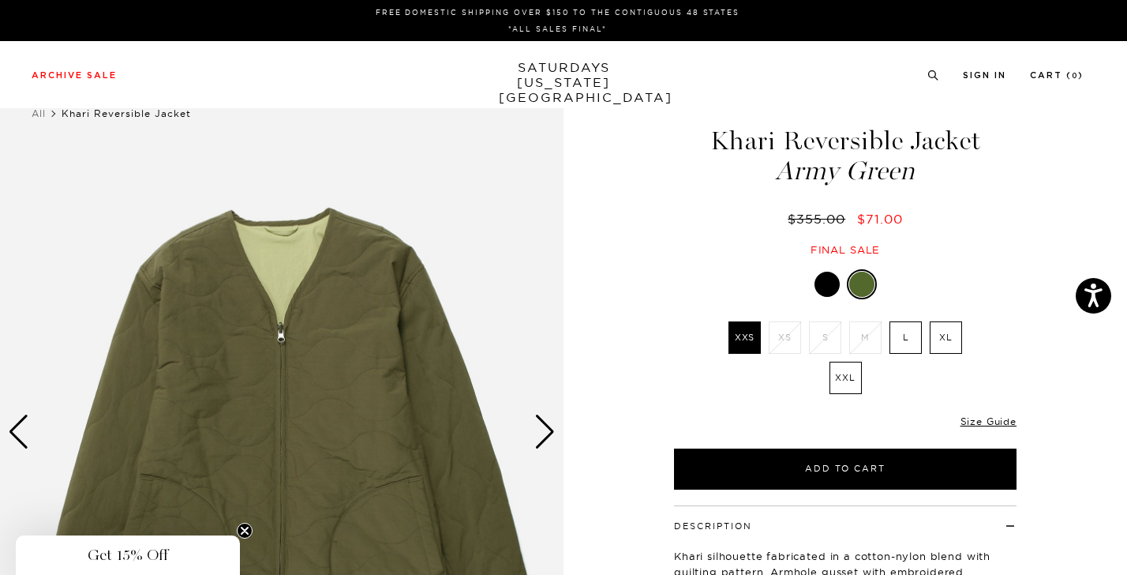
click at [548, 74] on link "SATURDAYS [US_STATE][GEOGRAPHIC_DATA]" at bounding box center [564, 82] width 130 height 45
